Goal: Task Accomplishment & Management: Manage account settings

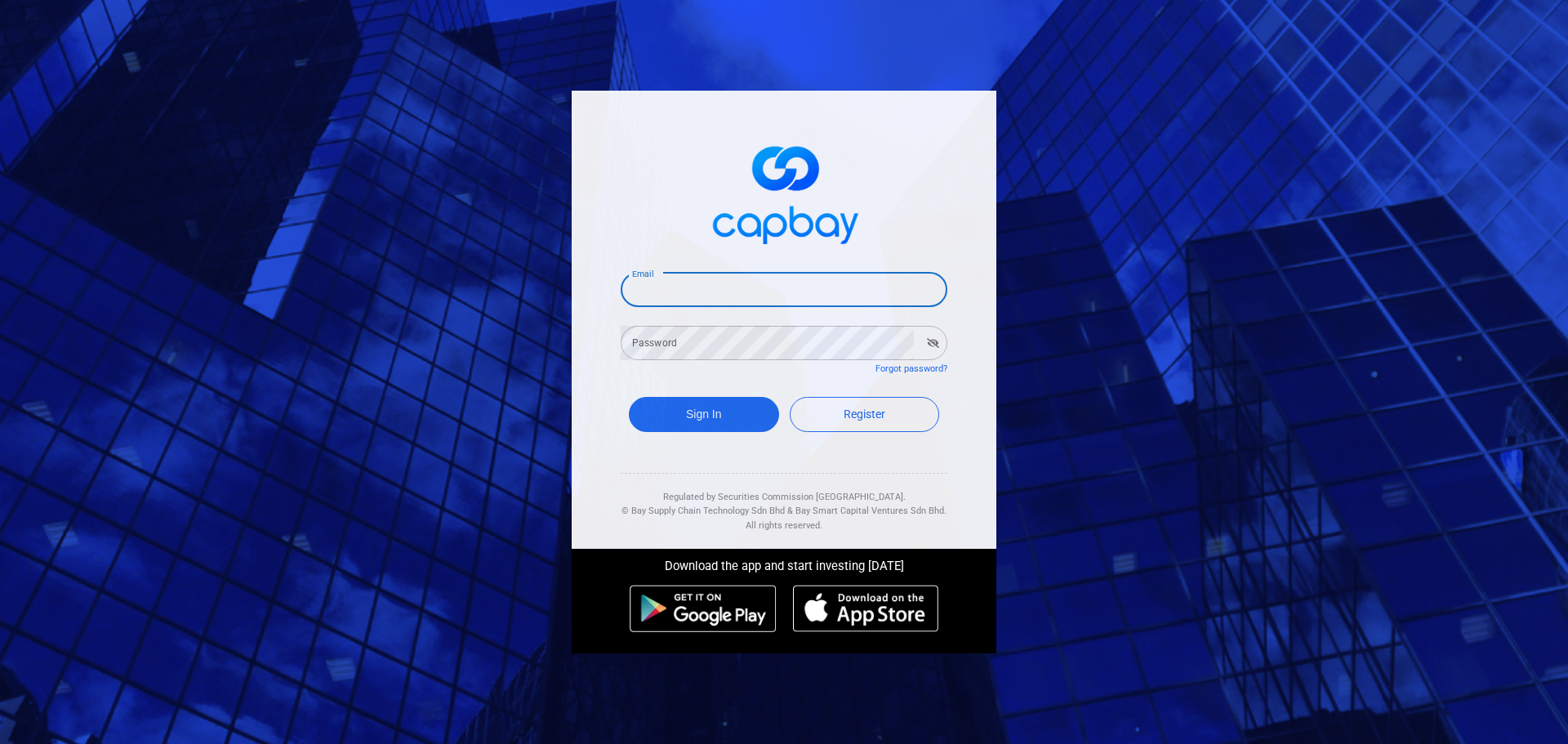
click at [789, 293] on input "Email" at bounding box center [784, 289] width 326 height 35
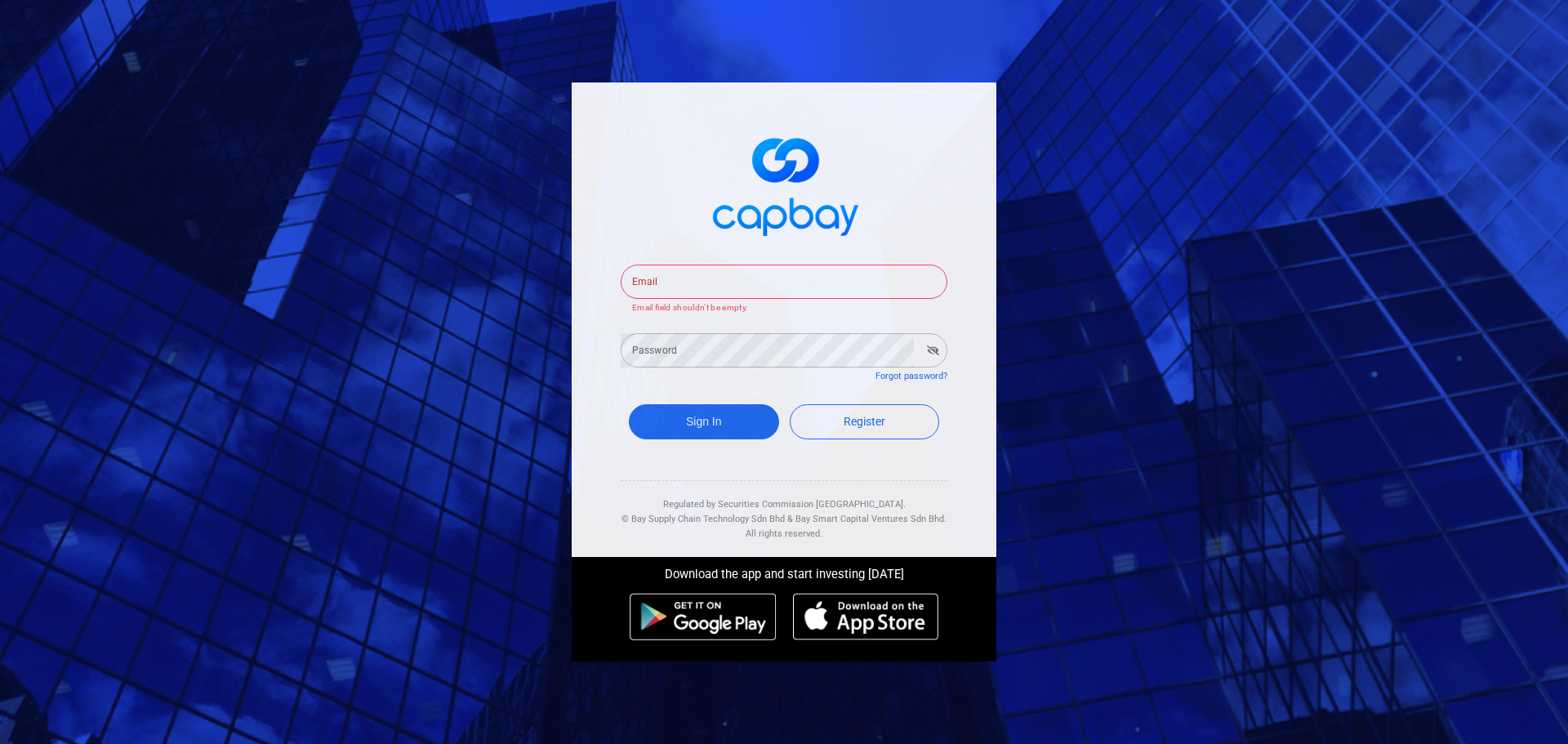
click at [791, 278] on input "Email" at bounding box center [784, 282] width 326 height 35
paste input "seleniump2p@capbay.com"
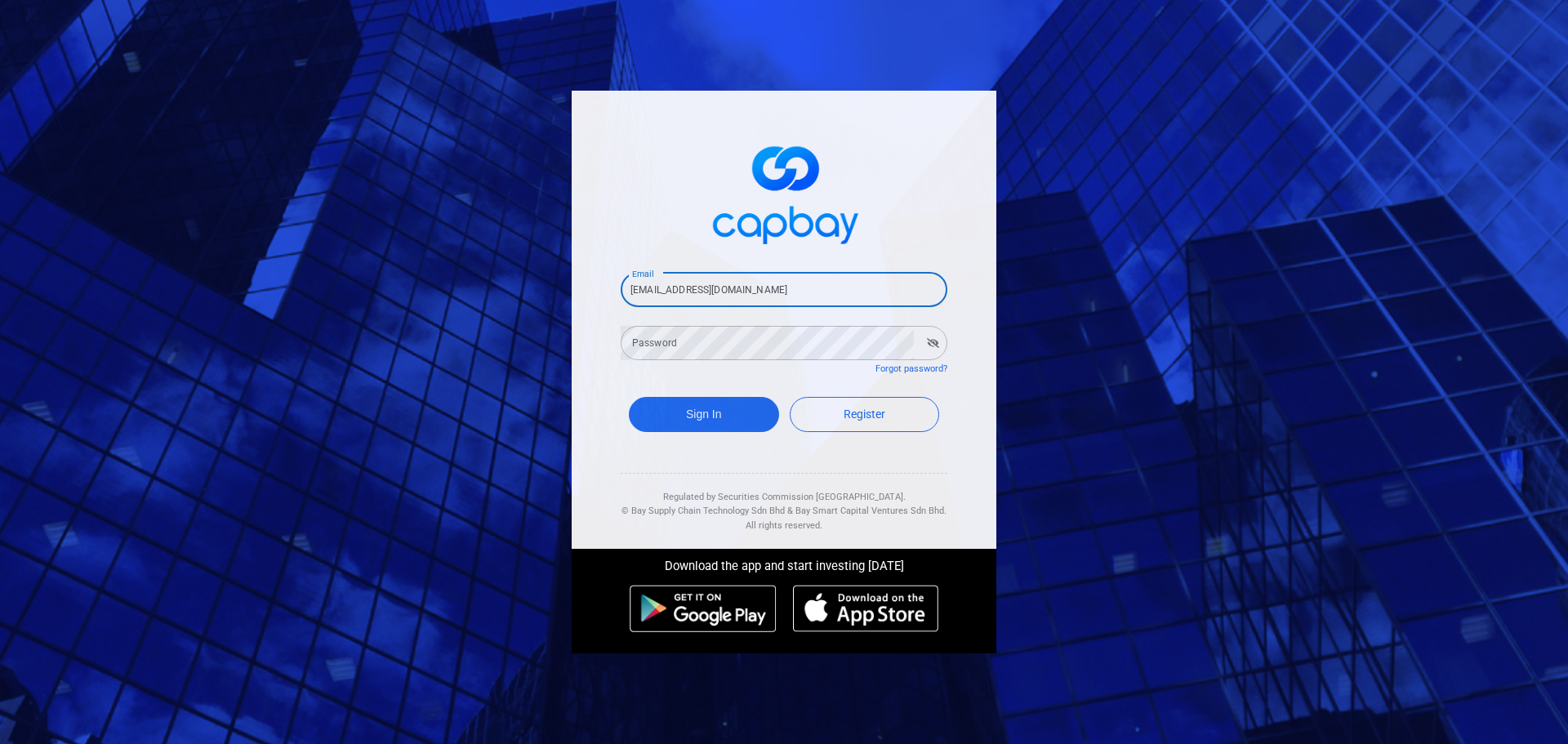
type input "seleniump2p@capbay.com"
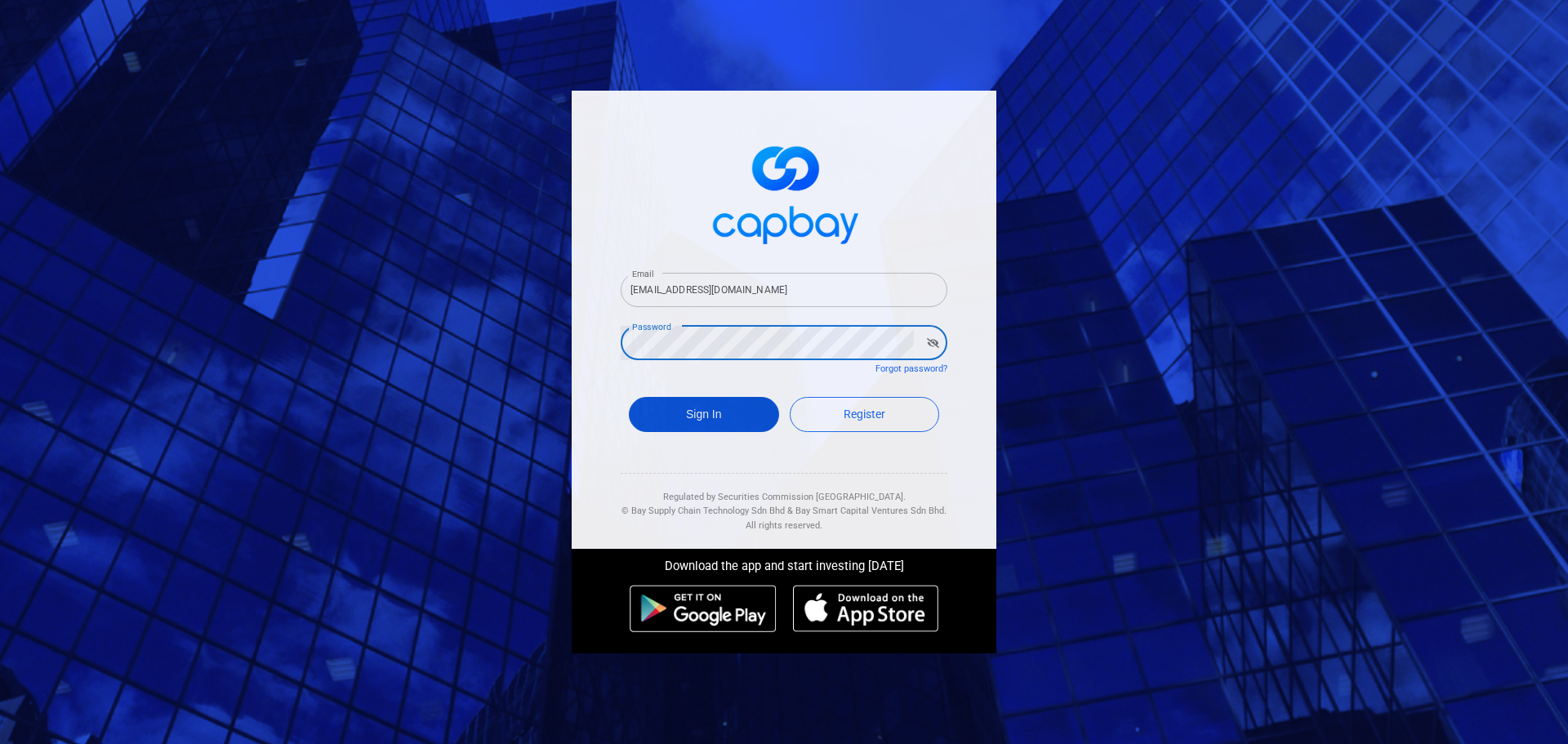
click at [725, 414] on button "Sign In" at bounding box center [704, 415] width 150 height 35
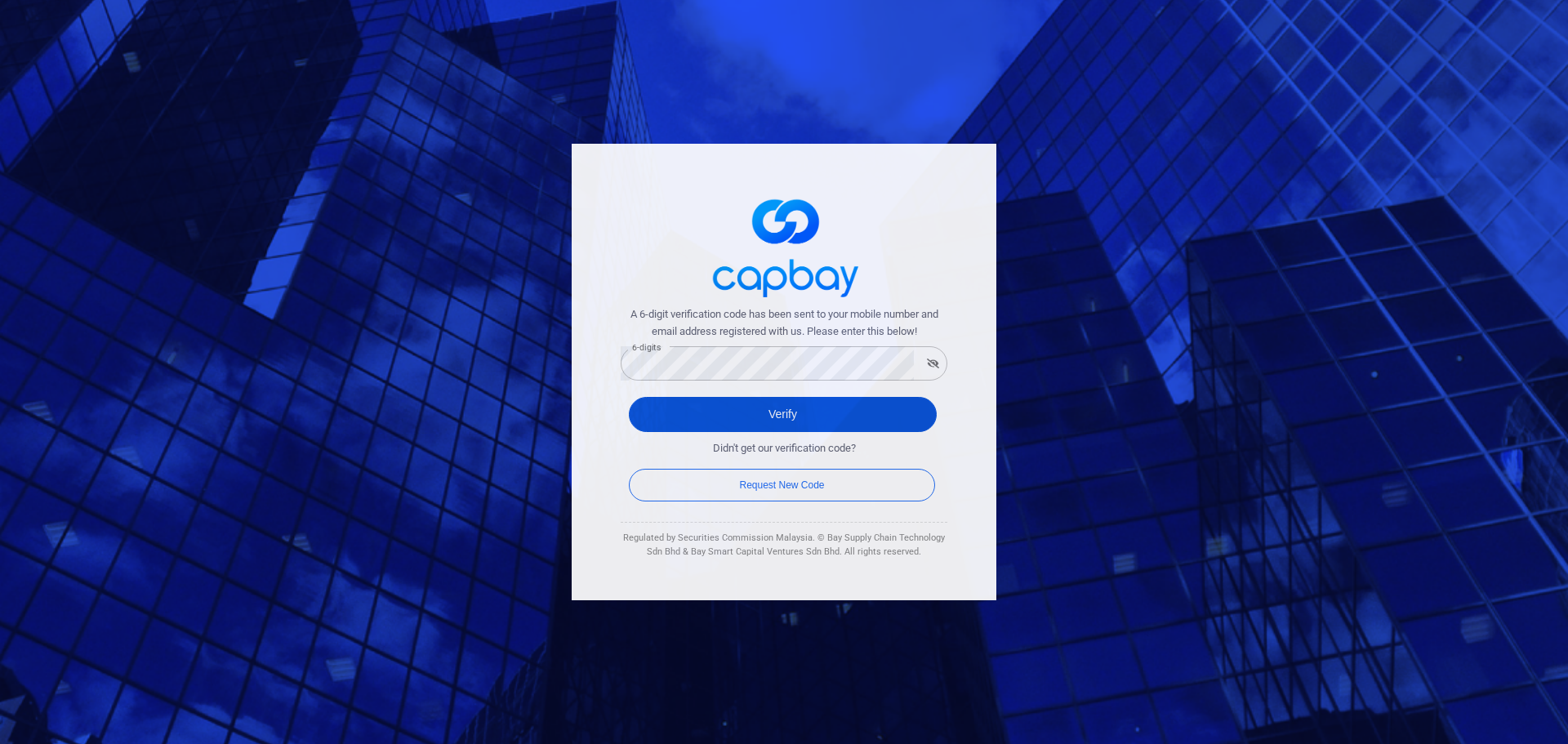
click at [827, 428] on button "Verify" at bounding box center [783, 415] width 308 height 35
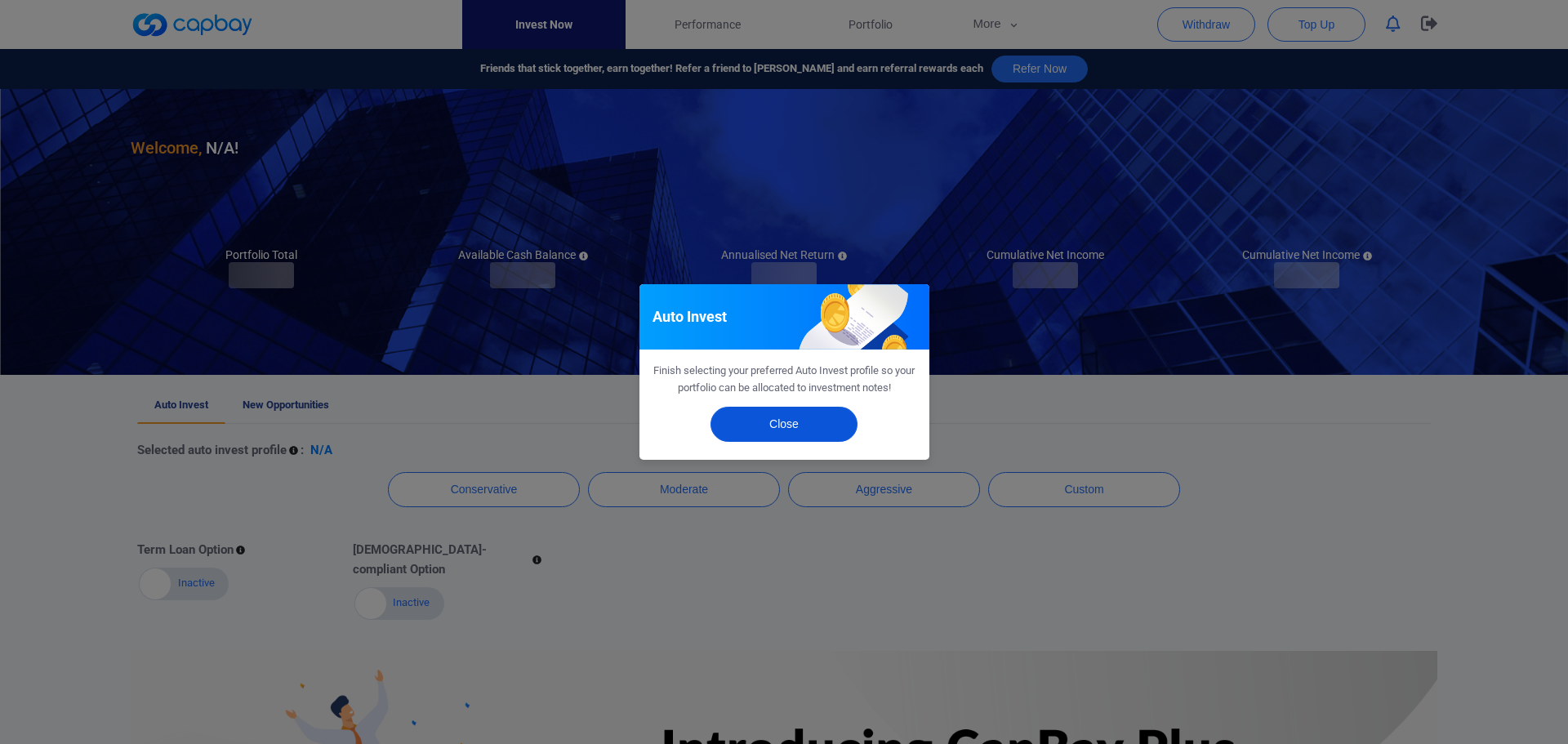
click at [800, 423] on button "Close" at bounding box center [784, 424] width 147 height 35
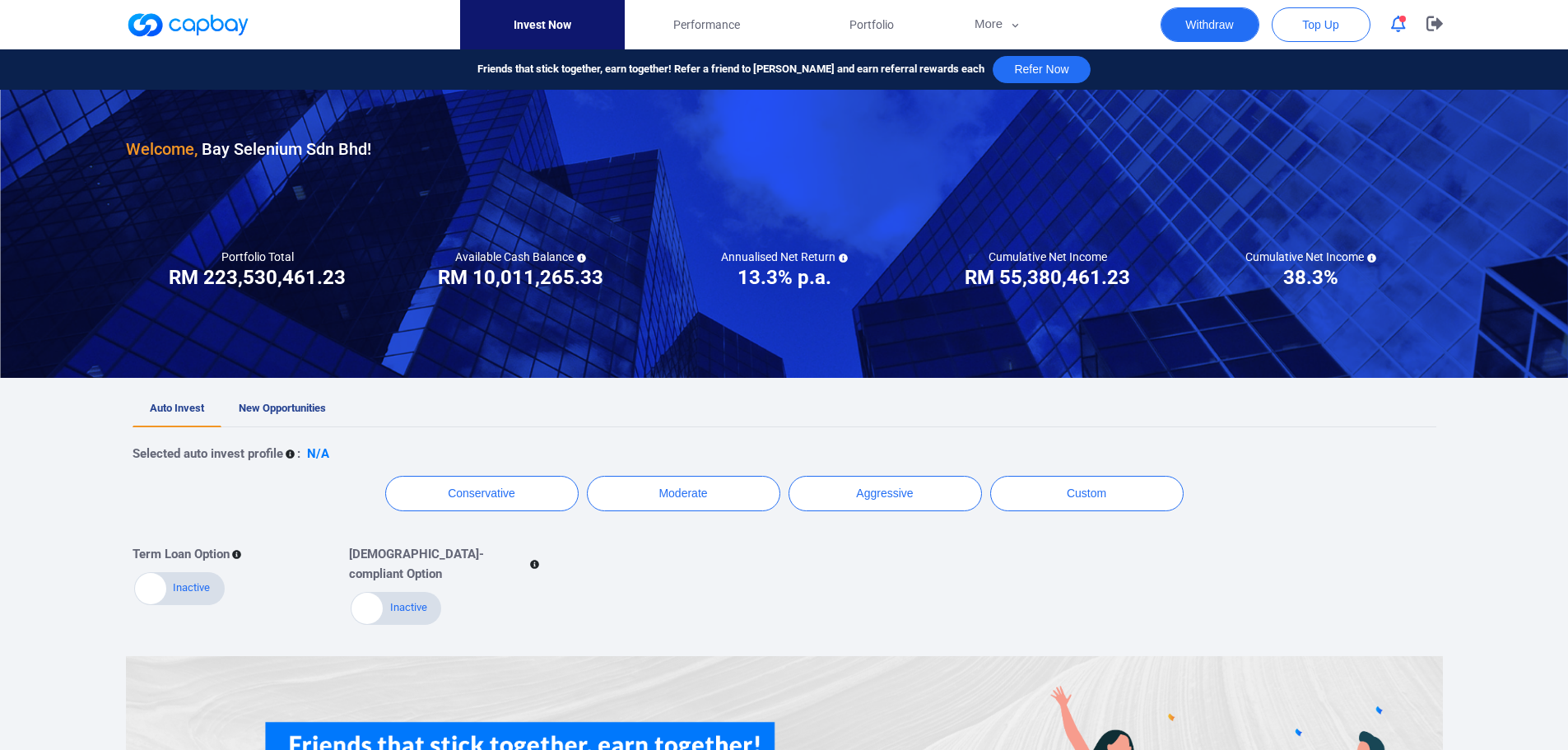
click at [1225, 25] on button "Withdraw" at bounding box center [1209, 25] width 99 height 35
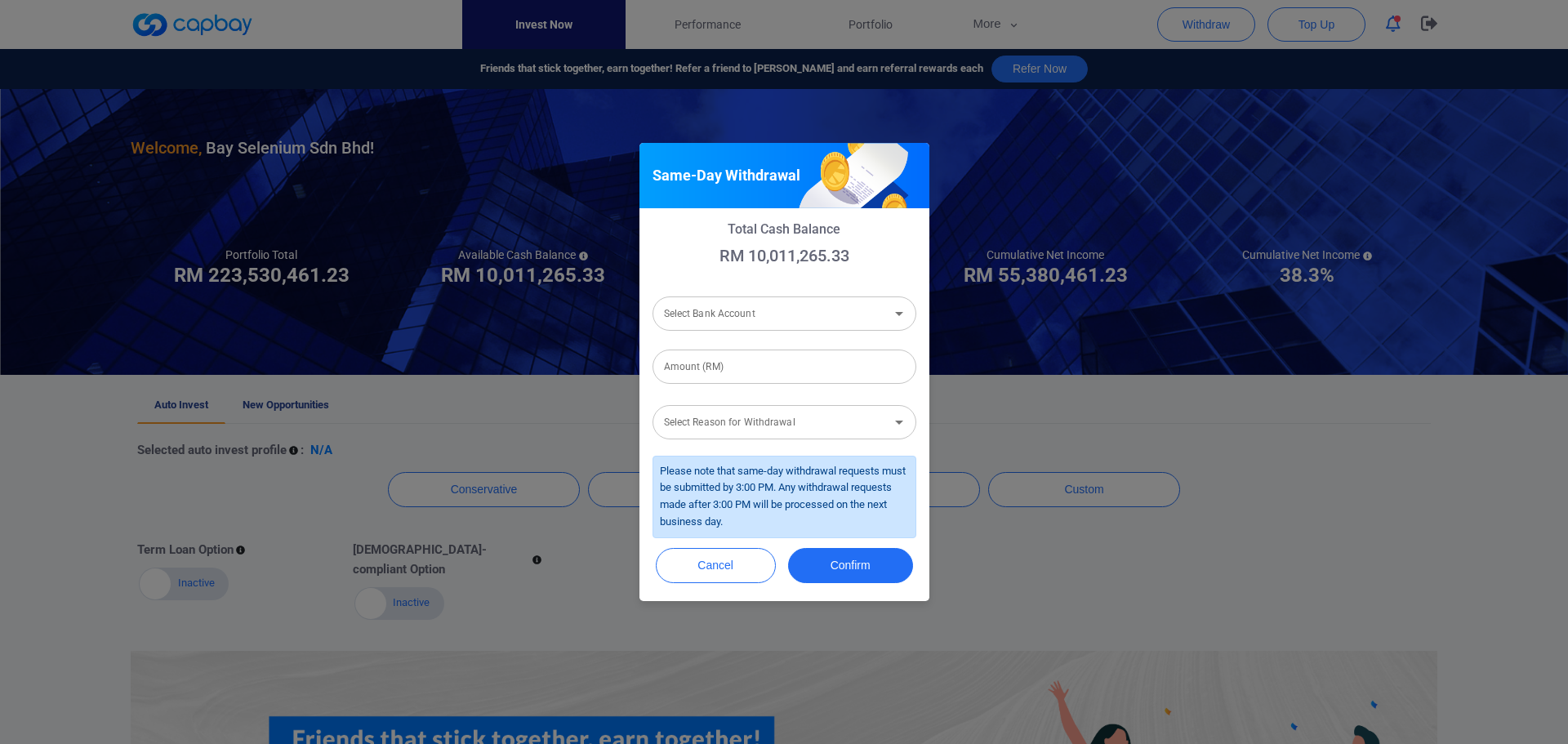
click at [736, 297] on div "Select Bank Account" at bounding box center [784, 314] width 264 height 35
type input "4000000"
click at [742, 385] on form "Select Bank Account Select Bank Account Amount (RM) Amount (RM) Select Reason f…" at bounding box center [784, 415] width 264 height 246
click at [741, 310] on div "Select Bank Account Select Bank Account" at bounding box center [784, 313] width 264 height 37
click at [737, 362] on li "Ambank (M) Berhad [Acc No: 8881039356362 - Acc Name:Bay Selenium Sdn Bhd]" at bounding box center [784, 357] width 264 height 39
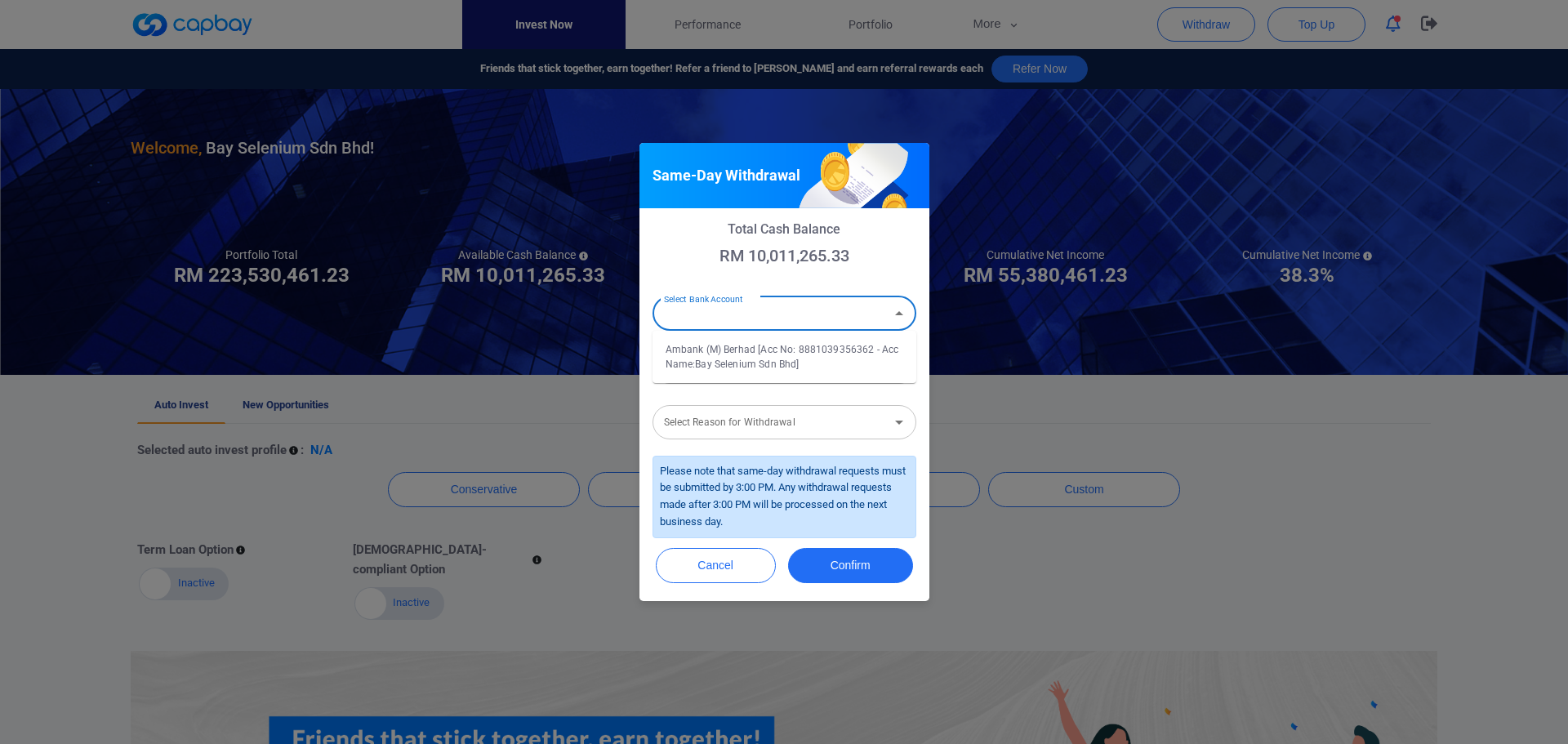
type input "Ambank (M) Berhad [Acc No: 8881039356362 - Acc Name:Bay Selenium Sdn Bhd]"
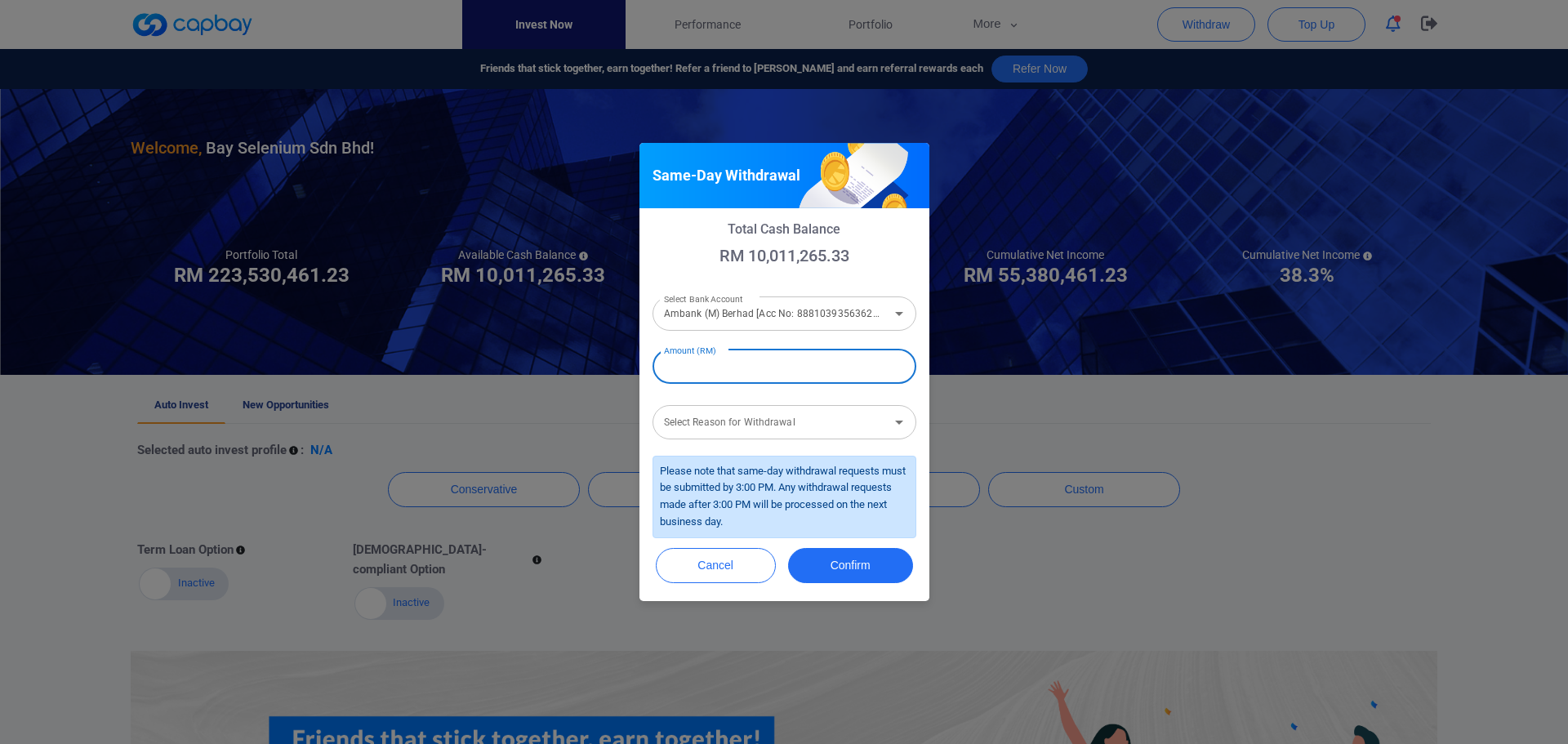
click at [737, 362] on input "Amount (RM)" at bounding box center [784, 366] width 264 height 35
drag, startPoint x: 681, startPoint y: 369, endPoint x: 664, endPoint y: 369, distance: 17.0
click at [664, 369] on input "RM 6,000,000" at bounding box center [784, 366] width 264 height 35
click at [680, 369] on input "RM 6,000,000" at bounding box center [784, 366] width 264 height 35
click at [682, 369] on input "RM 6,000,000" at bounding box center [784, 366] width 264 height 35
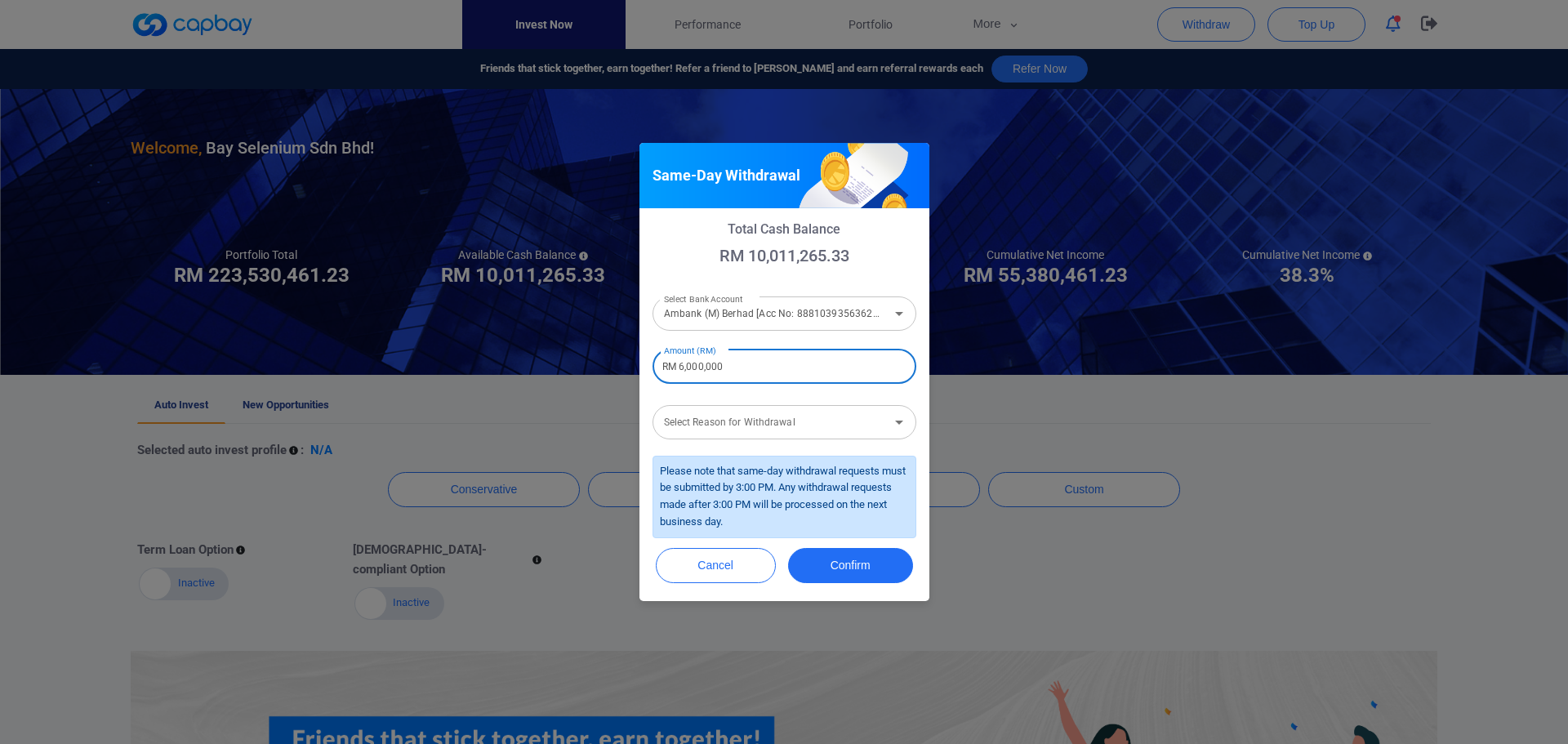
click at [677, 368] on input "RM 6,000,000" at bounding box center [784, 366] width 264 height 35
type input "RM 4,000,000"
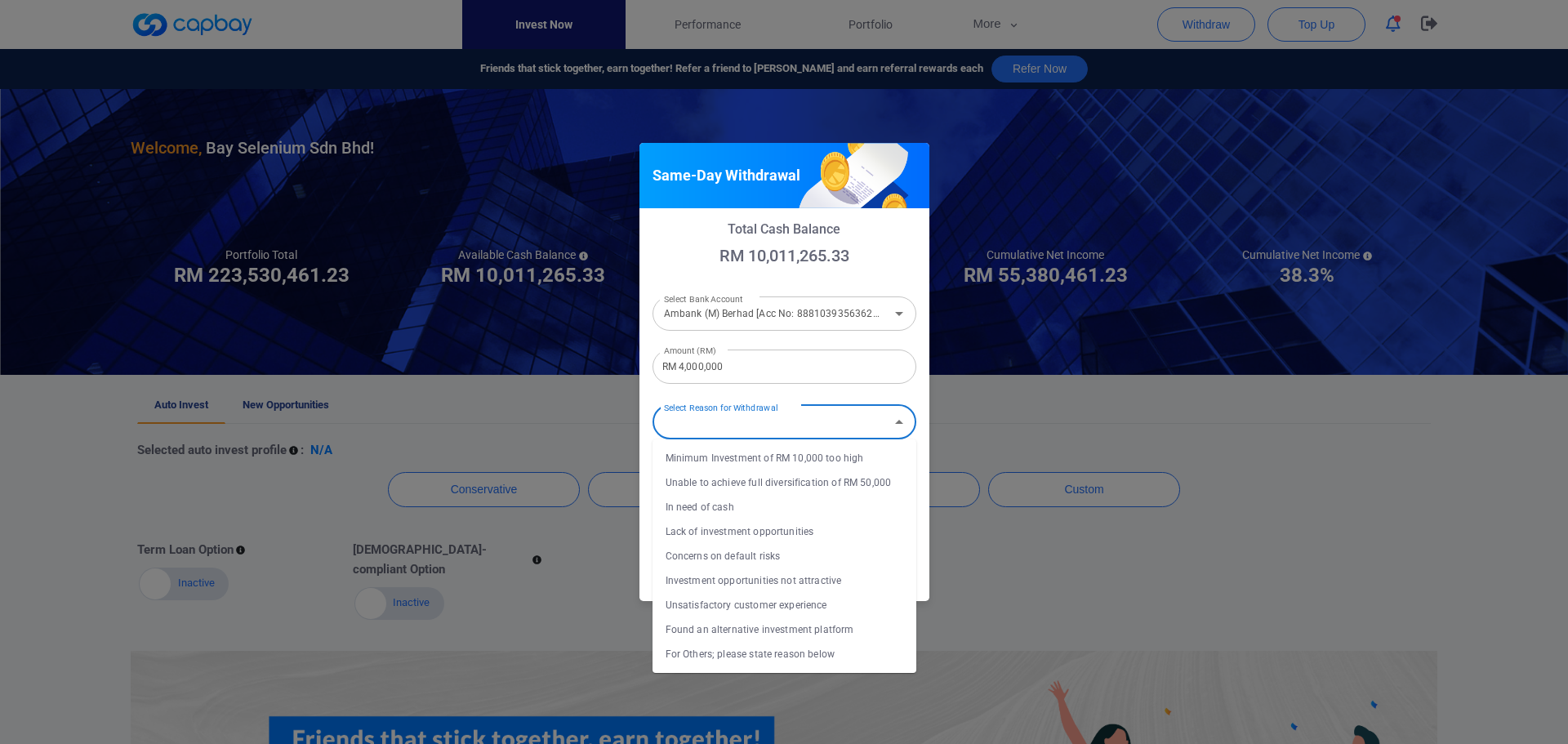
click at [780, 425] on input "Select Reason for Withdrawal" at bounding box center [771, 422] width 227 height 30
click at [768, 509] on li "In need of cash" at bounding box center [784, 507] width 264 height 24
type input "In need of cash"
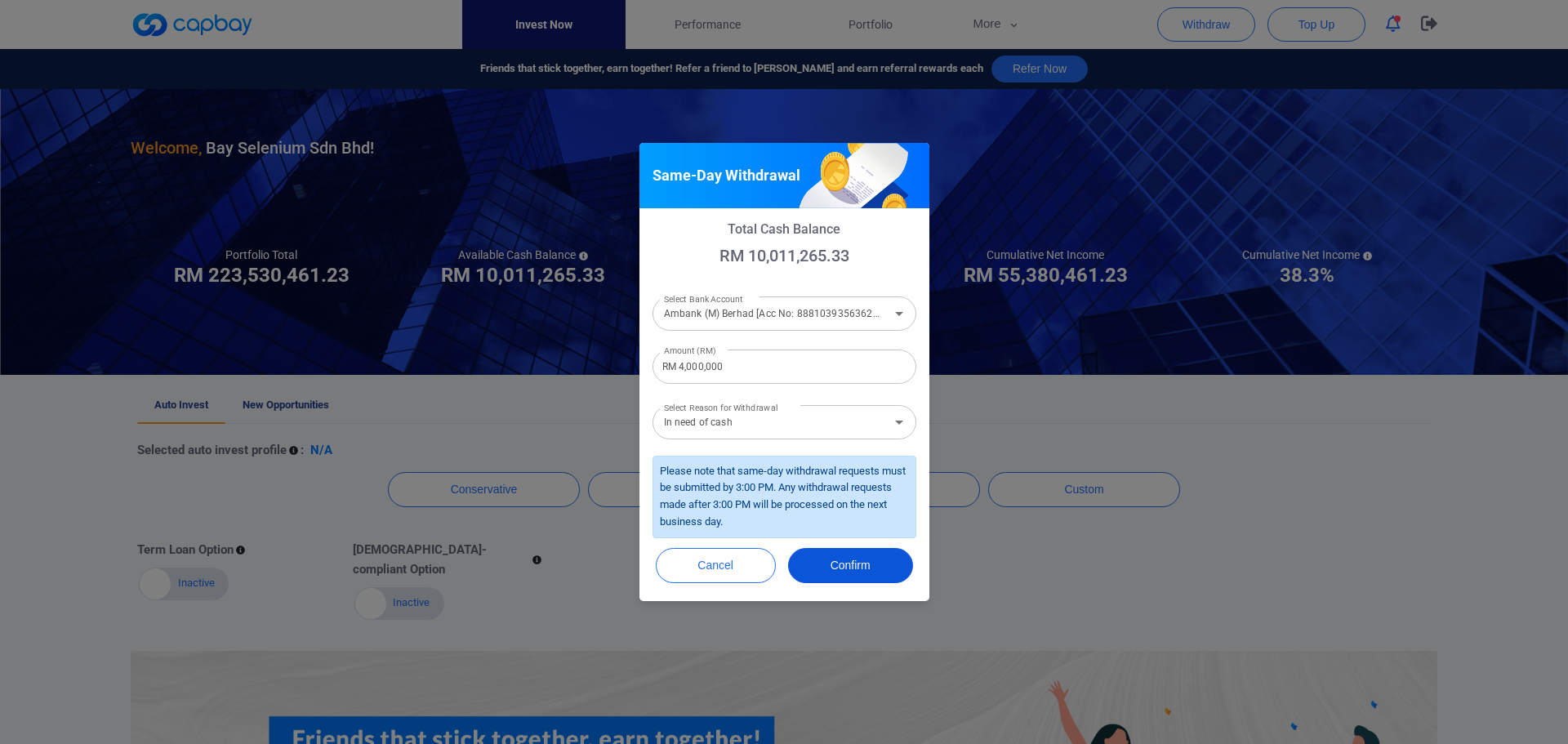
click at [841, 564] on button "Confirm" at bounding box center [850, 566] width 125 height 35
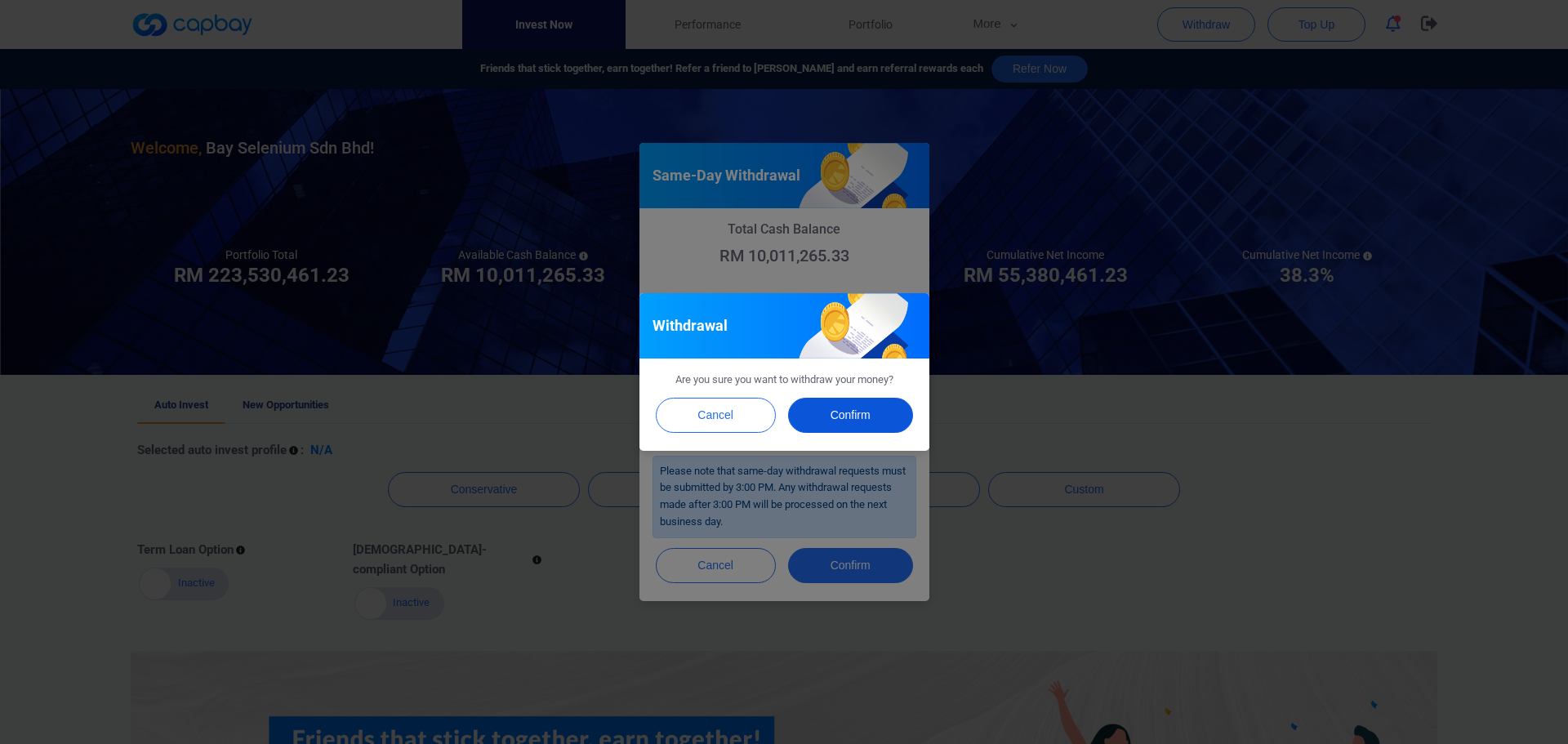
click at [862, 418] on button "Confirm" at bounding box center [850, 416] width 125 height 35
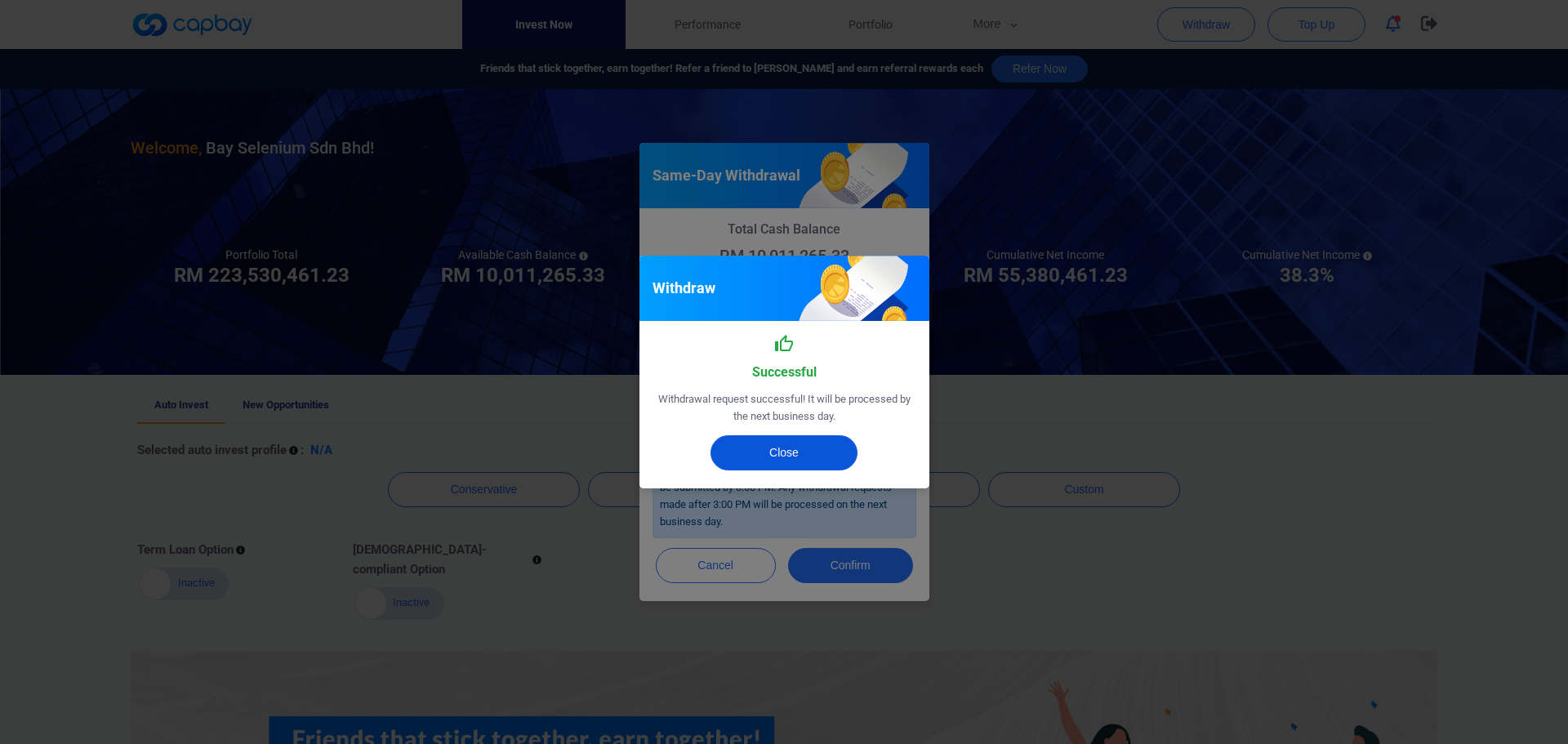
click at [813, 452] on button "Close" at bounding box center [784, 453] width 147 height 35
